Goal: Information Seeking & Learning: Learn about a topic

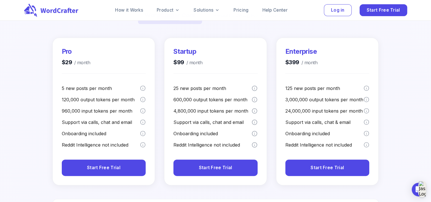
scroll to position [85, 0]
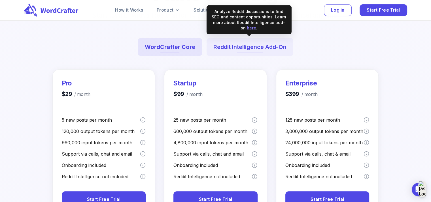
click at [255, 49] on button "Reddit Intelligence Add-On" at bounding box center [249, 47] width 87 height 18
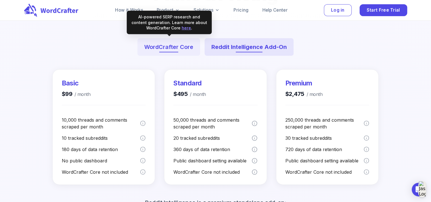
click at [170, 46] on button "WordCrafter Core" at bounding box center [168, 47] width 63 height 18
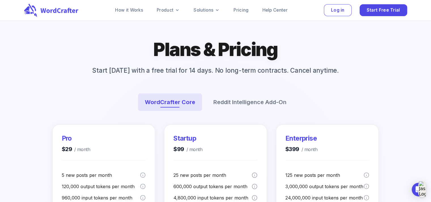
scroll to position [57, 0]
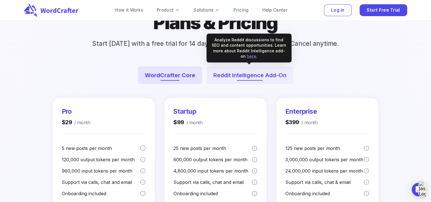
click at [240, 75] on button "Reddit Intelligence Add-On" at bounding box center [249, 76] width 87 height 18
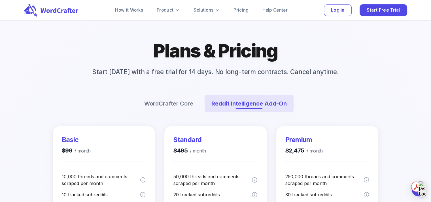
scroll to position [0, 0]
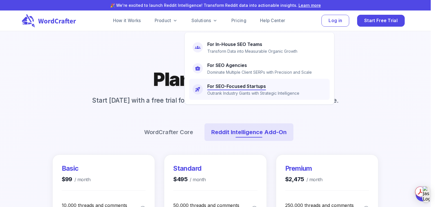
click at [239, 94] on p "Outrank Industry Giants with Strategic Intelligence" at bounding box center [253, 93] width 92 height 6
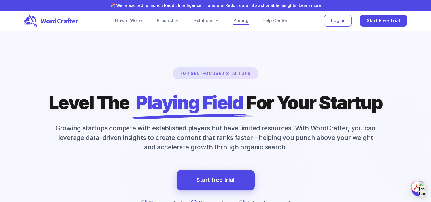
click at [246, 22] on link "Pricing" at bounding box center [240, 20] width 15 height 7
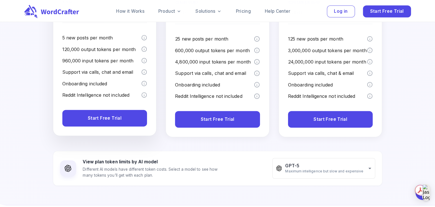
scroll to position [170, 0]
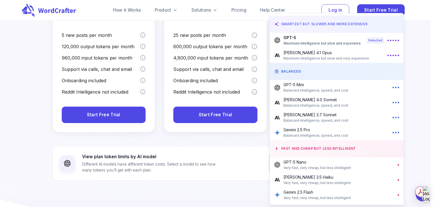
click at [307, 58] on span "Maximum intelligence but slow and very expensive" at bounding box center [326, 58] width 86 height 6
type input "**********"
